Goal: Information Seeking & Learning: Learn about a topic

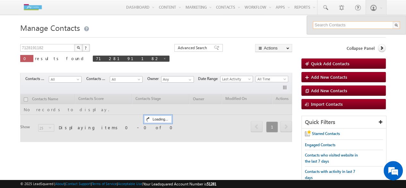
click at [357, 23] on input "text" at bounding box center [356, 25] width 87 height 8
type input "7506711013"
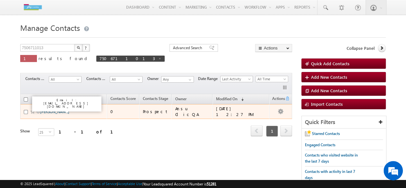
click at [50, 109] on link "[PERSON_NAME]" at bounding box center [54, 111] width 29 height 5
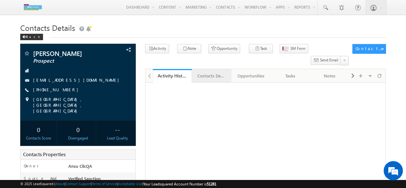
click at [212, 69] on link "Contacts Details" at bounding box center [212, 75] width 40 height 13
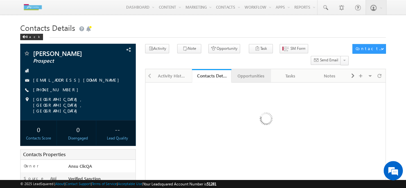
click at [248, 72] on div "Opportunities" at bounding box center [251, 76] width 29 height 8
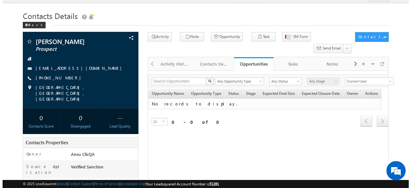
scroll to position [12, 0]
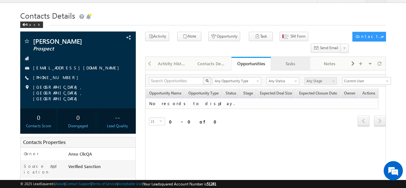
click at [289, 60] on div "Tasks" at bounding box center [290, 64] width 29 height 8
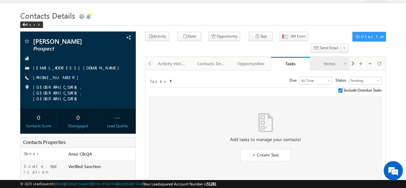
click at [338, 60] on div "Notes" at bounding box center [329, 64] width 29 height 8
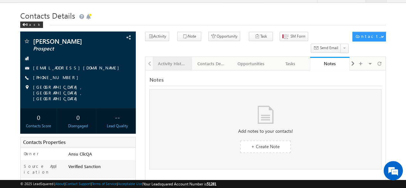
click at [182, 60] on div "Activity History" at bounding box center [172, 64] width 29 height 8
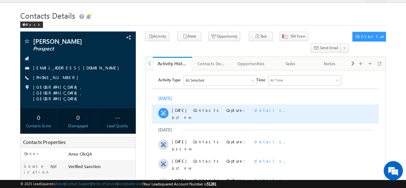
click at [254, 111] on span "details" at bounding box center [269, 109] width 30 height 5
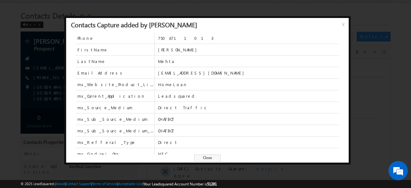
scroll to position [4, 0]
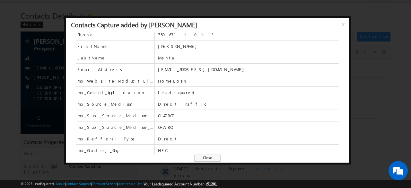
click at [172, 82] on span "HomeLoan" at bounding box center [248, 81] width 181 height 6
click at [199, 103] on span "Direct Traffic" at bounding box center [248, 104] width 181 height 6
click at [211, 159] on span "Close" at bounding box center [207, 158] width 26 height 7
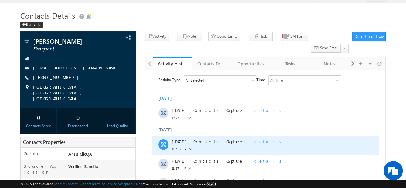
click at [254, 141] on span "details" at bounding box center [269, 141] width 30 height 5
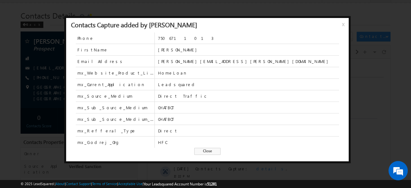
click at [210, 150] on span "Close" at bounding box center [207, 151] width 26 height 7
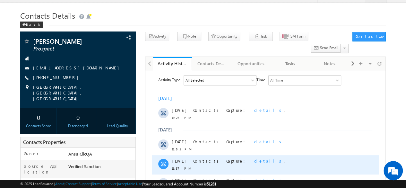
click at [254, 160] on span "details" at bounding box center [269, 160] width 30 height 5
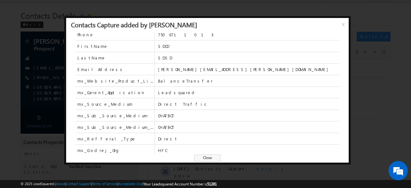
click at [204, 154] on span "HFC" at bounding box center [248, 150] width 181 height 11
click at [204, 157] on span "Close" at bounding box center [207, 158] width 26 height 7
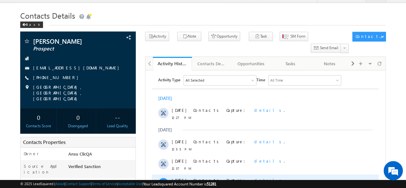
click at [231, 176] on div "Contacts Capture: details ." at bounding box center [248, 183] width 111 height 19
click at [254, 178] on span "details" at bounding box center [269, 179] width 30 height 5
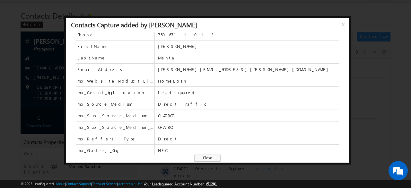
click at [204, 155] on span "Close" at bounding box center [207, 158] width 26 height 7
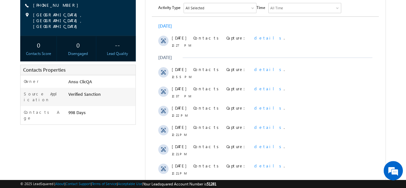
scroll to position [85, 0]
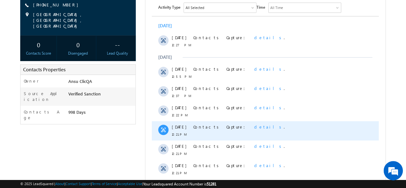
click at [254, 129] on span "details" at bounding box center [269, 126] width 30 height 5
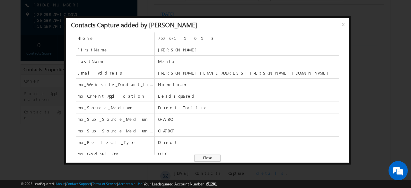
click at [213, 157] on span "Close" at bounding box center [207, 158] width 26 height 7
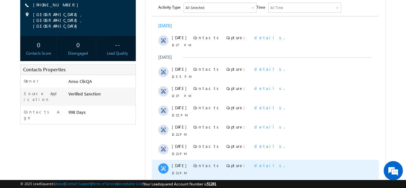
click at [254, 164] on span "details" at bounding box center [269, 165] width 30 height 5
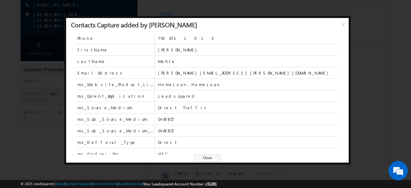
click at [214, 156] on span "Close" at bounding box center [207, 158] width 26 height 7
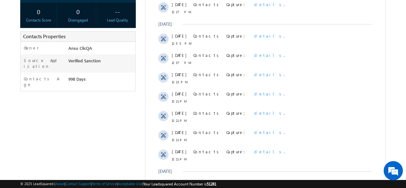
scroll to position [122, 0]
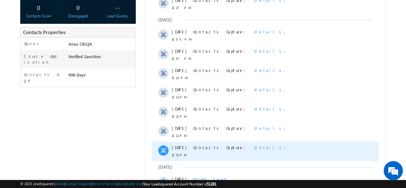
click at [254, 149] on span "details" at bounding box center [269, 147] width 30 height 5
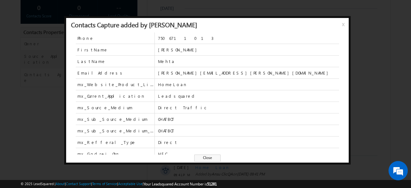
click at [363, 85] on div at bounding box center [205, 94] width 411 height 188
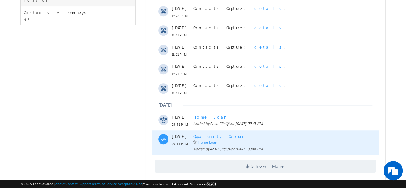
scroll to position [184, 0]
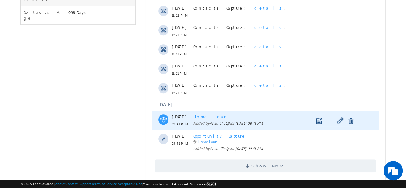
click at [202, 116] on span "Home Loan" at bounding box center [210, 116] width 35 height 5
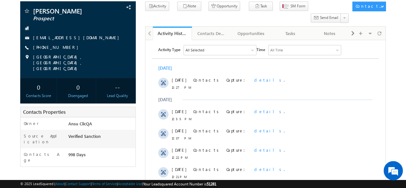
scroll to position [0, 0]
